Goal: Task Accomplishment & Management: Use online tool/utility

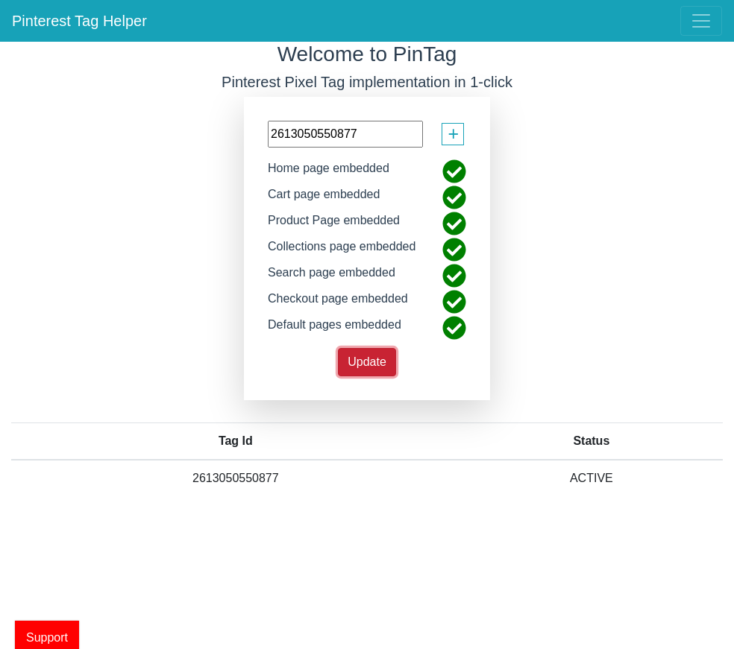
click at [367, 365] on span "Update" at bounding box center [366, 362] width 39 height 13
drag, startPoint x: 588, startPoint y: 225, endPoint x: 593, endPoint y: 215, distance: 11.4
click at [589, 224] on div "Welcome to PinTag Pinterest Pixel Tag implementation in 1-click 2613050550877 +…" at bounding box center [367, 281] width 734 height 478
click at [371, 131] on input "2613050550877" at bounding box center [345, 134] width 155 height 27
click at [395, 125] on input "2613050550877" at bounding box center [345, 134] width 155 height 27
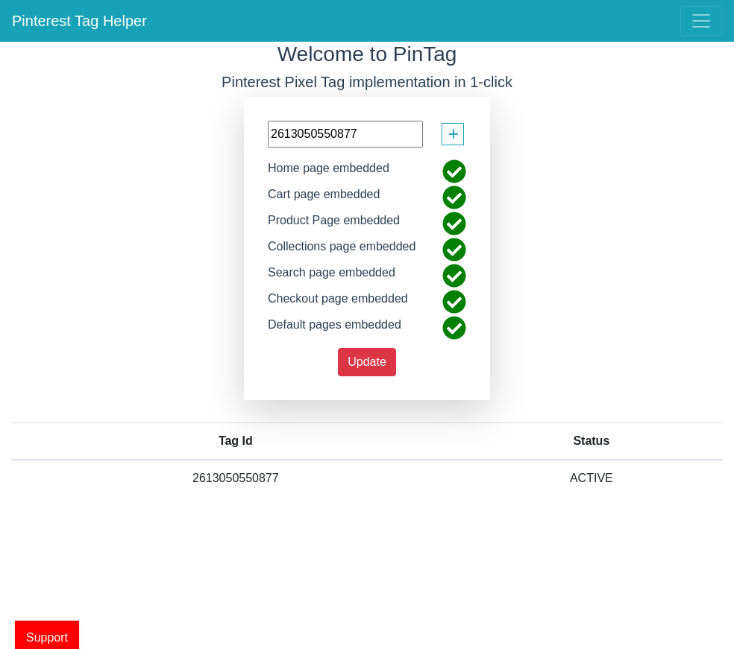
click at [395, 125] on input "2613050550877" at bounding box center [345, 134] width 155 height 27
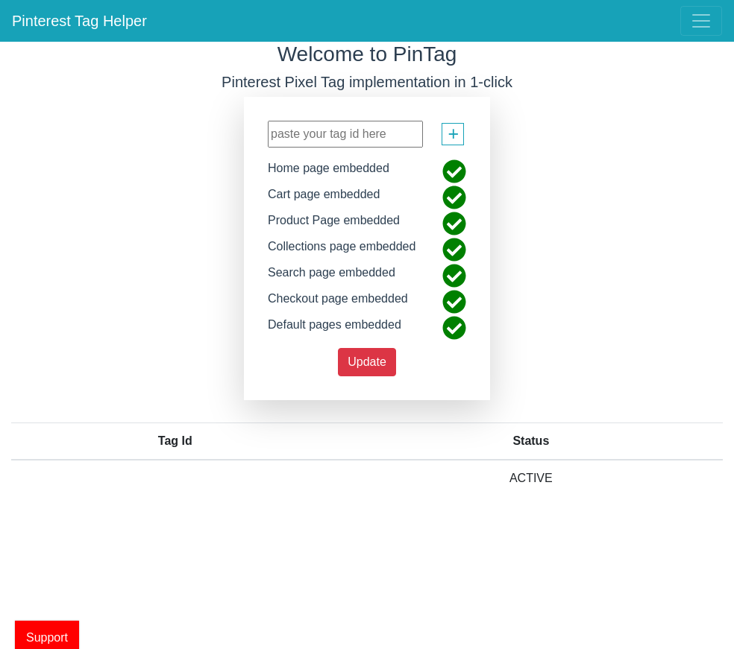
click at [584, 164] on div "Welcome to PinTag Pinterest Pixel Tag implementation in 1-click + Home page emb…" at bounding box center [367, 281] width 734 height 478
click at [359, 371] on button "Update" at bounding box center [367, 362] width 58 height 28
click at [539, 259] on div "Welcome to PinTag Pinterest Pixel Tag implementation in 1-click + Home page emb…" at bounding box center [367, 281] width 734 height 478
click at [634, 306] on div "Welcome to PinTag Pinterest Pixel Tag implementation in 1-click + Home page emb…" at bounding box center [367, 281] width 734 height 478
click at [583, 218] on div "Welcome to PinTag Pinterest Pixel Tag implementation in 1-click + Home page emb…" at bounding box center [367, 281] width 734 height 478
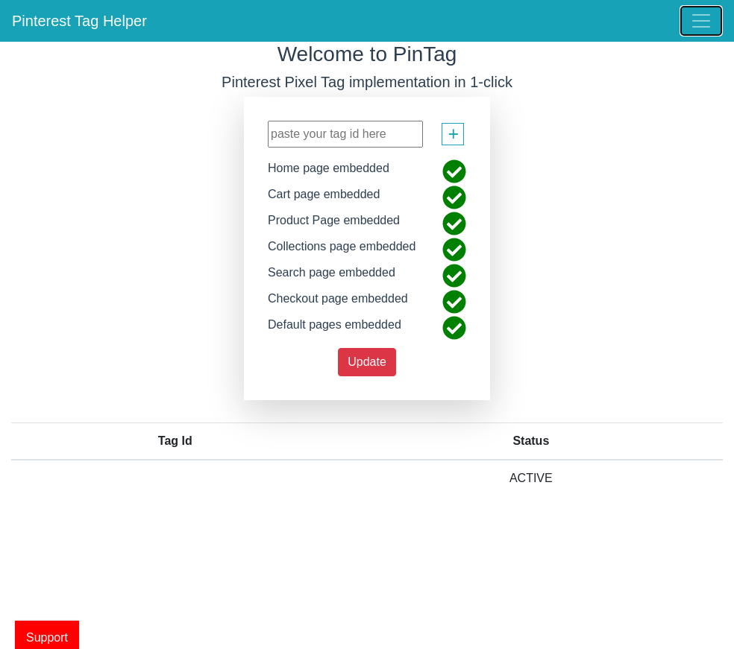
click at [692, 28] on span "Toggle navigation" at bounding box center [701, 21] width 22 height 22
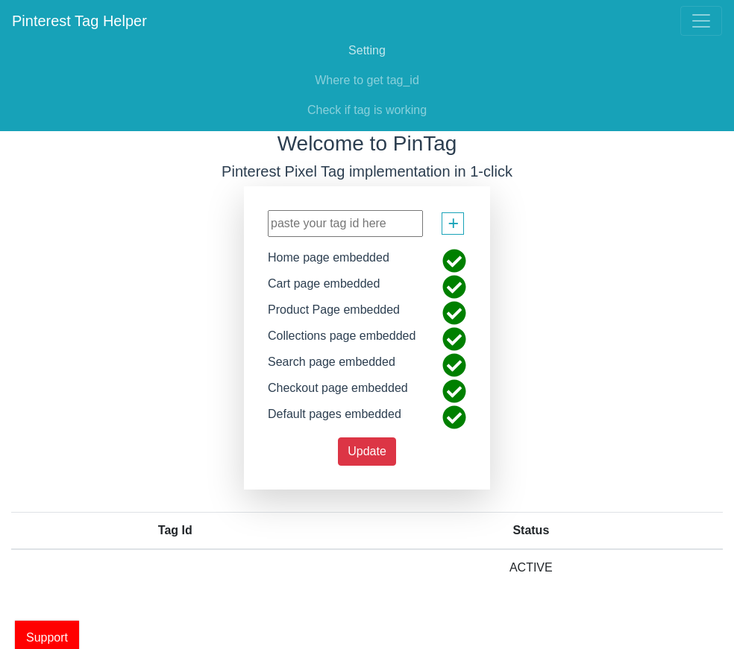
click at [369, 48] on link "Setting" at bounding box center [367, 51] width 710 height 30
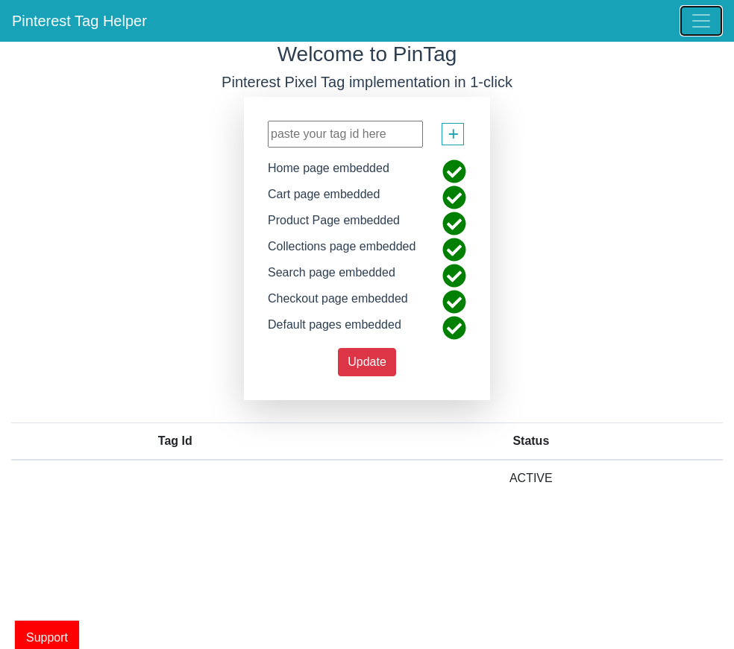
click at [698, 23] on span "Toggle navigation" at bounding box center [701, 21] width 22 height 22
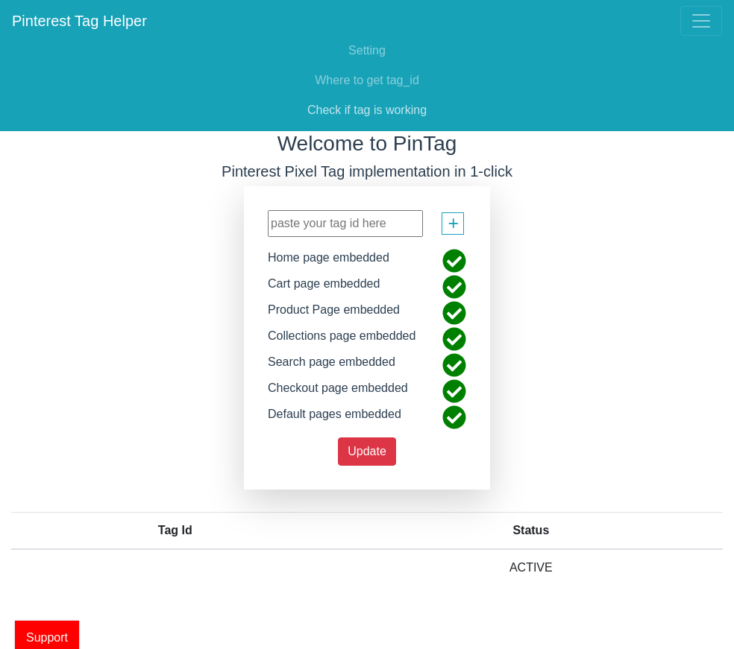
click at [394, 119] on link "Check if tag is working" at bounding box center [367, 110] width 710 height 30
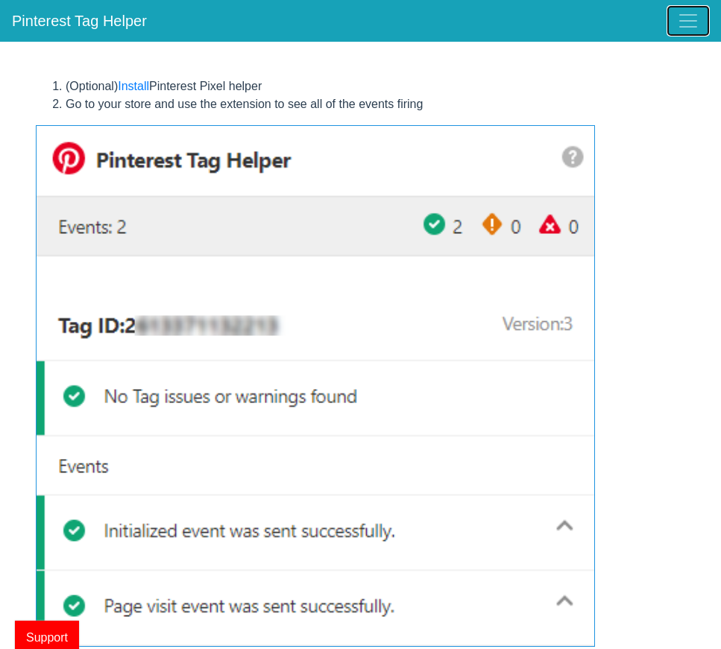
click at [683, 26] on span "Toggle navigation" at bounding box center [688, 21] width 22 height 22
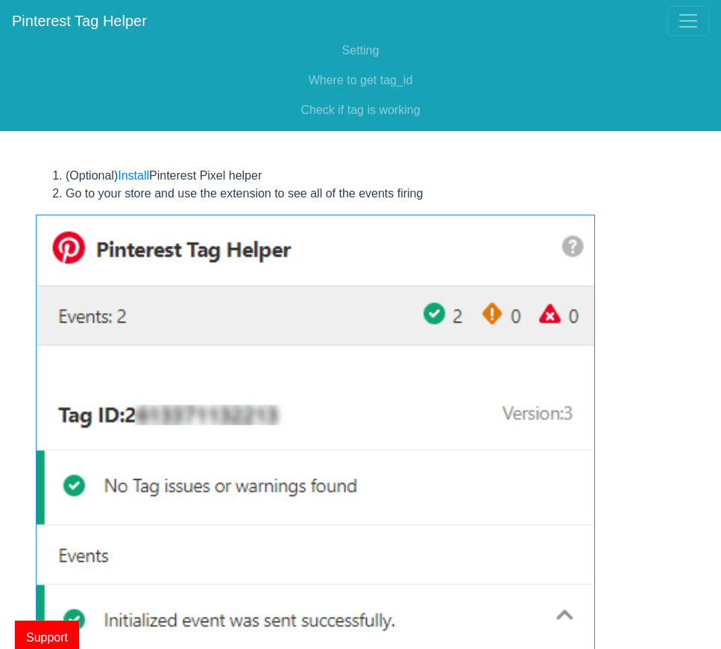
click at [55, 15] on link "Pinterest Tag Helper" at bounding box center [79, 21] width 135 height 30
